Goal: Task Accomplishment & Management: Manage account settings

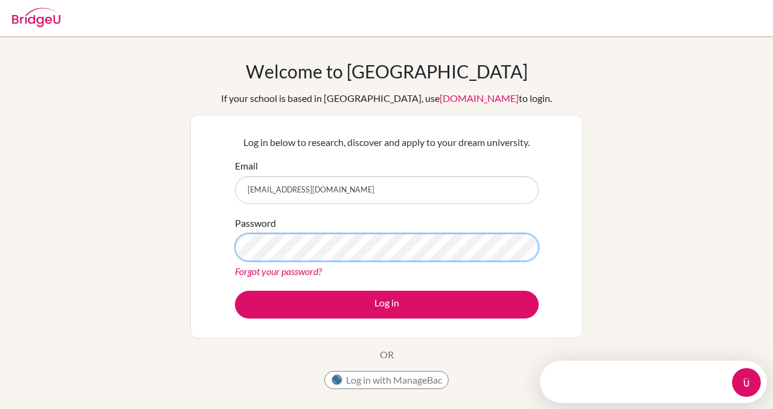
click at [196, 249] on div "Log in below to research, discover and apply to your dream university. Email [E…" at bounding box center [386, 227] width 392 height 224
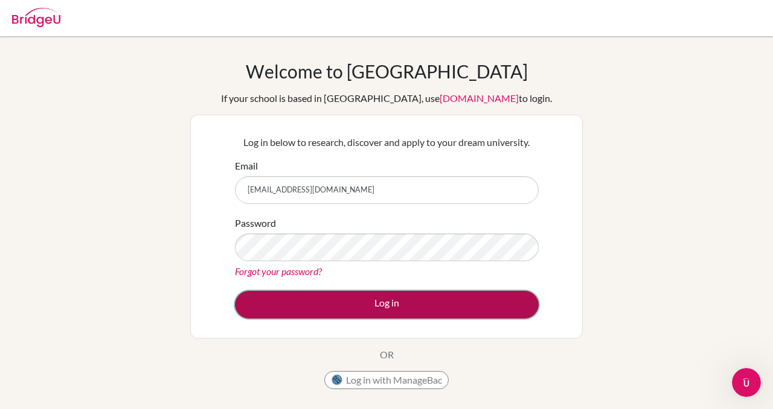
click at [298, 307] on button "Log in" at bounding box center [387, 305] width 304 height 28
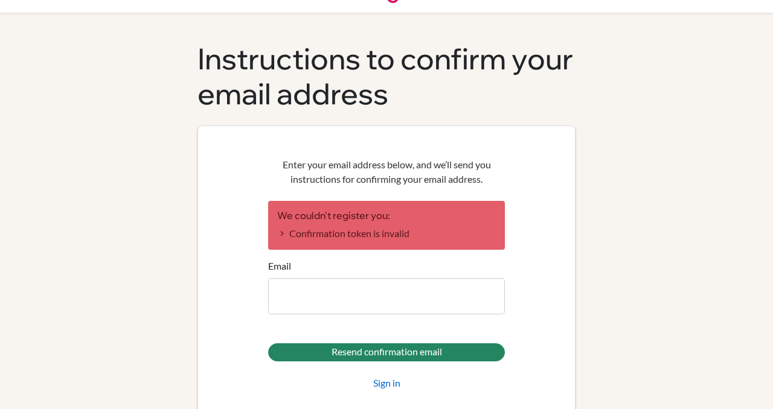
scroll to position [62, 0]
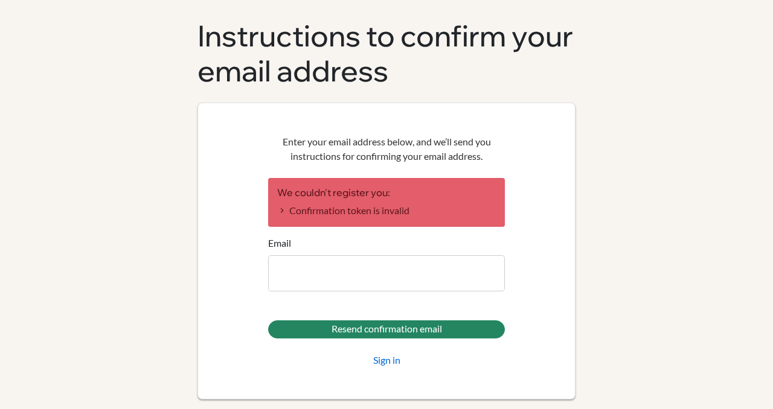
click at [328, 276] on input "Email" at bounding box center [386, 273] width 237 height 36
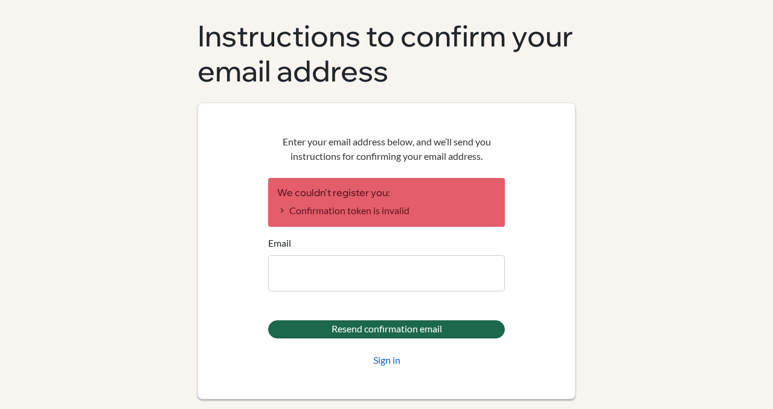
type input "[EMAIL_ADDRESS][DOMAIN_NAME]"
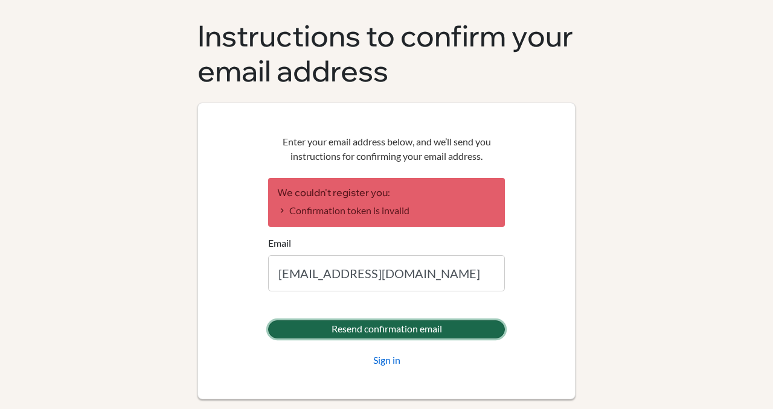
click at [409, 331] on input "Resend confirmation email" at bounding box center [386, 330] width 237 height 18
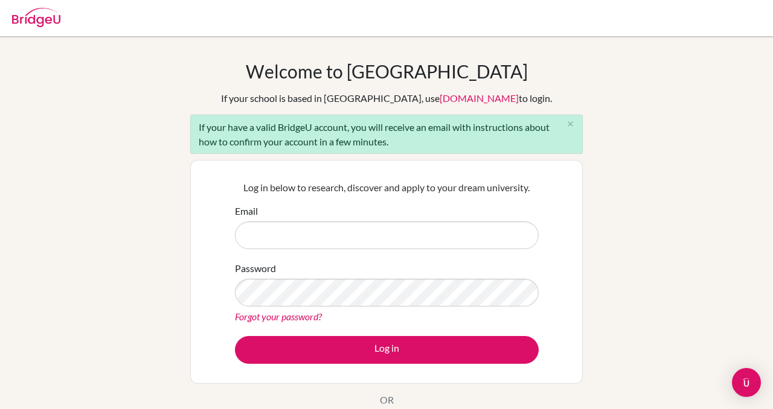
click at [330, 235] on input "Email" at bounding box center [387, 236] width 304 height 28
type input "[EMAIL_ADDRESS][DOMAIN_NAME]"
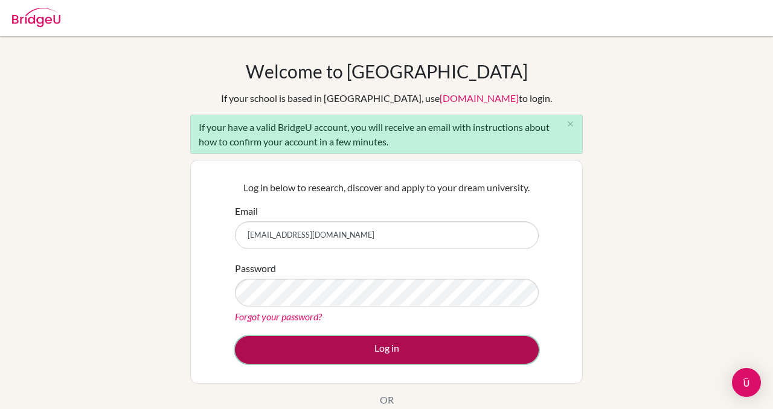
click at [321, 347] on button "Log in" at bounding box center [387, 350] width 304 height 28
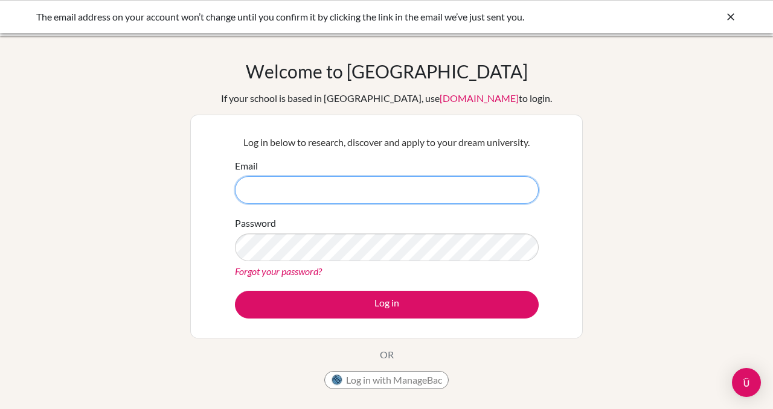
click at [312, 197] on input "Email" at bounding box center [387, 190] width 304 height 28
type input "[EMAIL_ADDRESS][DOMAIN_NAME]"
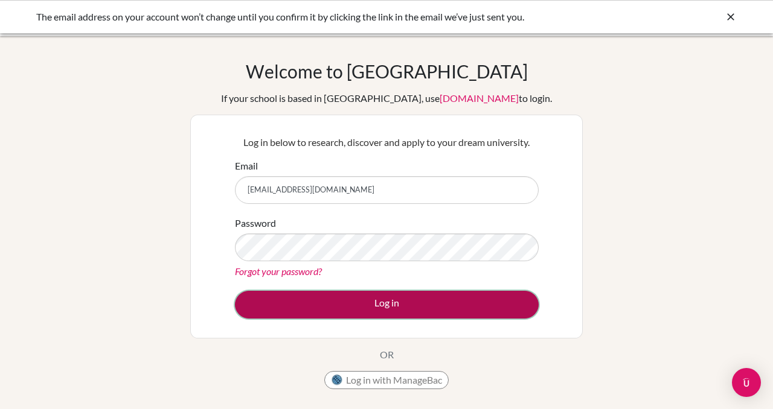
click at [317, 310] on button "Log in" at bounding box center [387, 305] width 304 height 28
